Goal: Find specific page/section: Find specific page/section

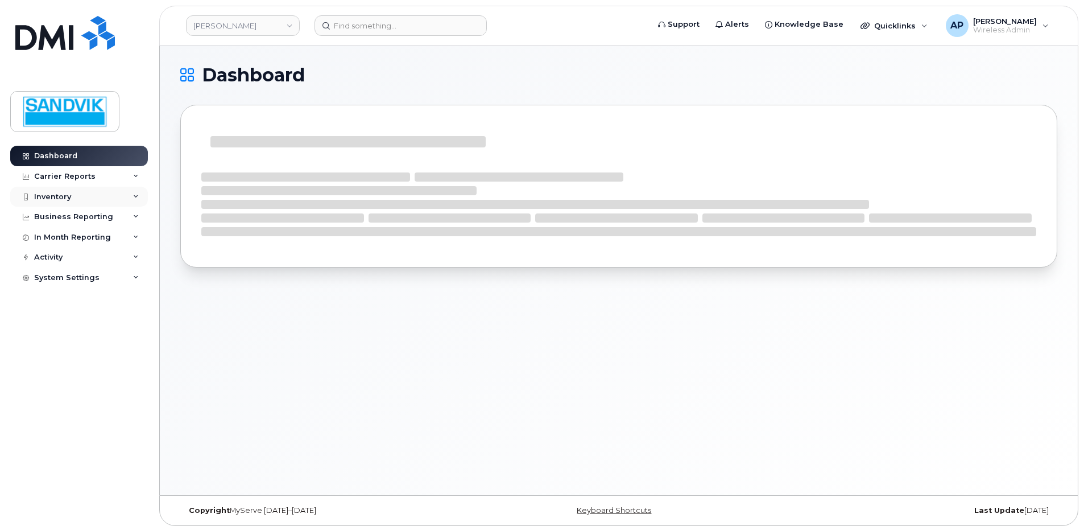
click at [72, 200] on div "Inventory" at bounding box center [79, 197] width 138 height 20
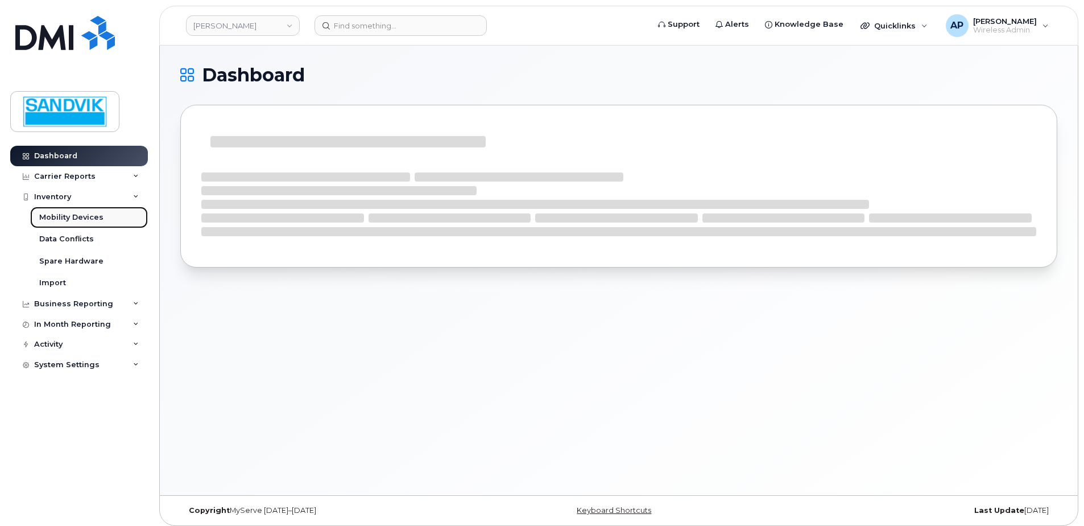
click at [96, 220] on div "Mobility Devices" at bounding box center [71, 217] width 64 height 10
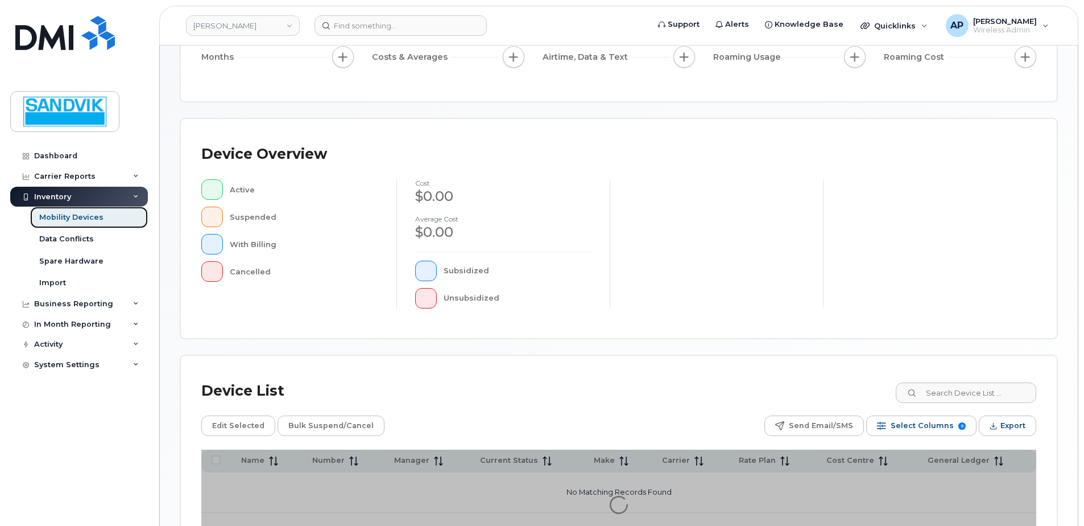
scroll to position [171, 0]
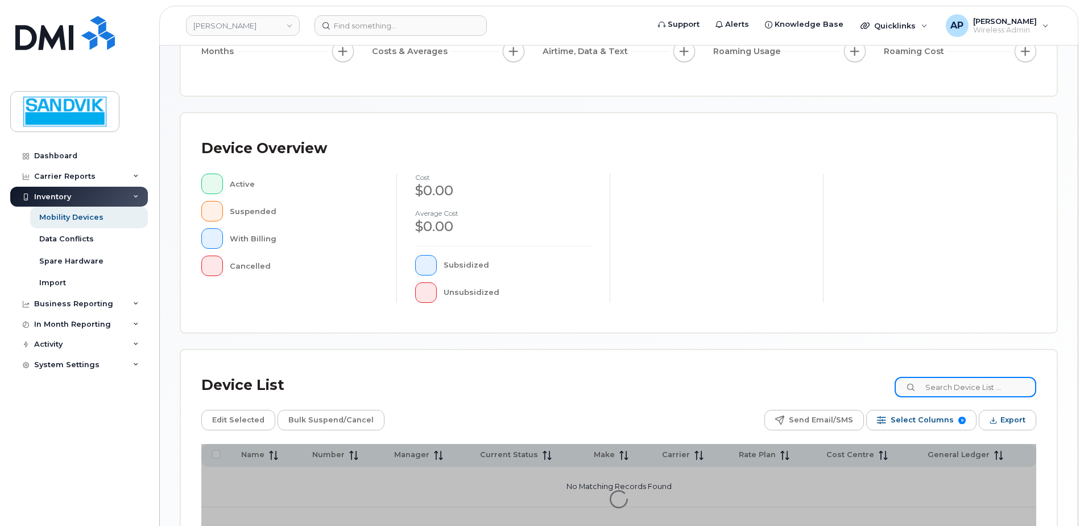
click at [939, 381] on input at bounding box center [966, 387] width 142 height 20
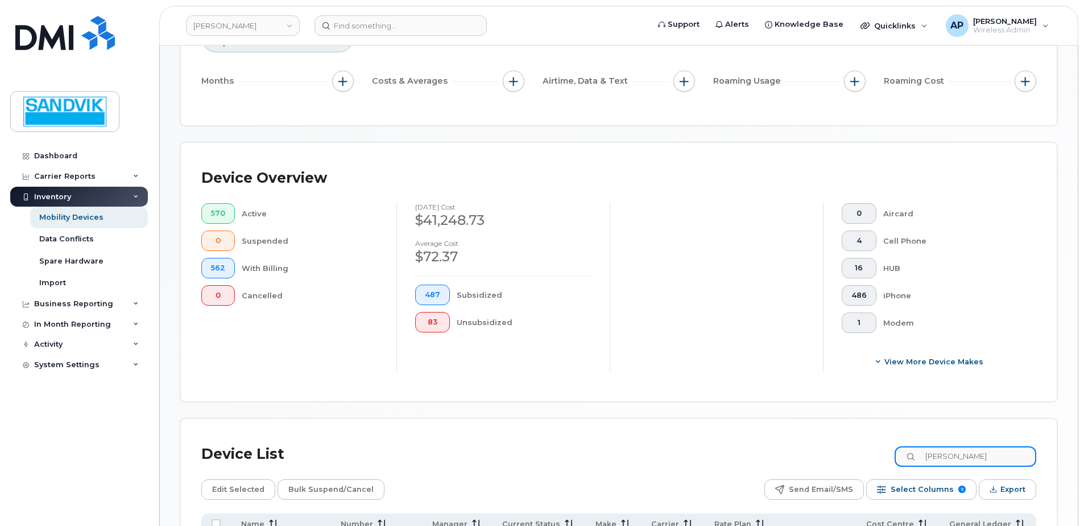
type input "frederic"
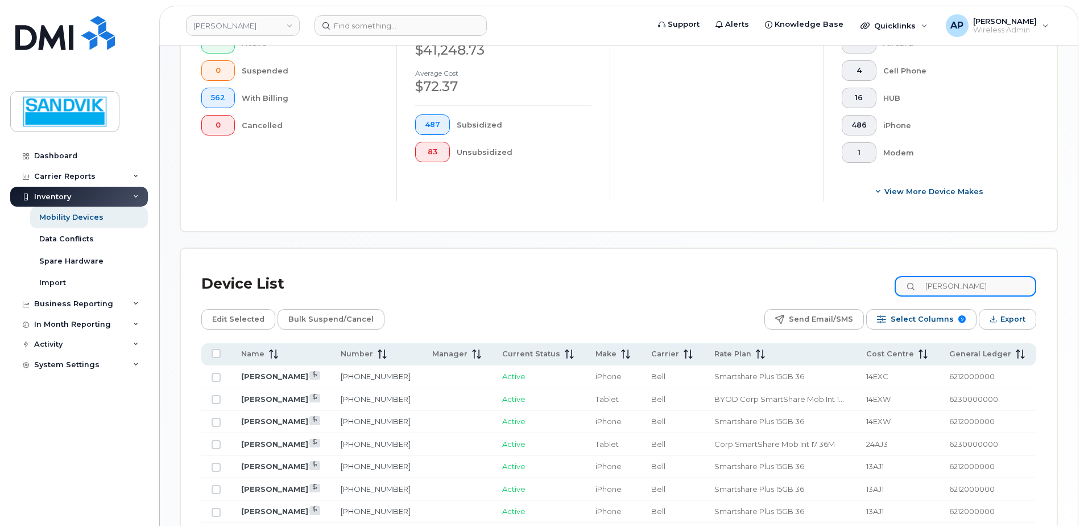
scroll to position [341, 0]
click at [395, 418] on link "514-894-5716" at bounding box center [376, 420] width 70 height 9
